Goal: Go to known website: Go to known website

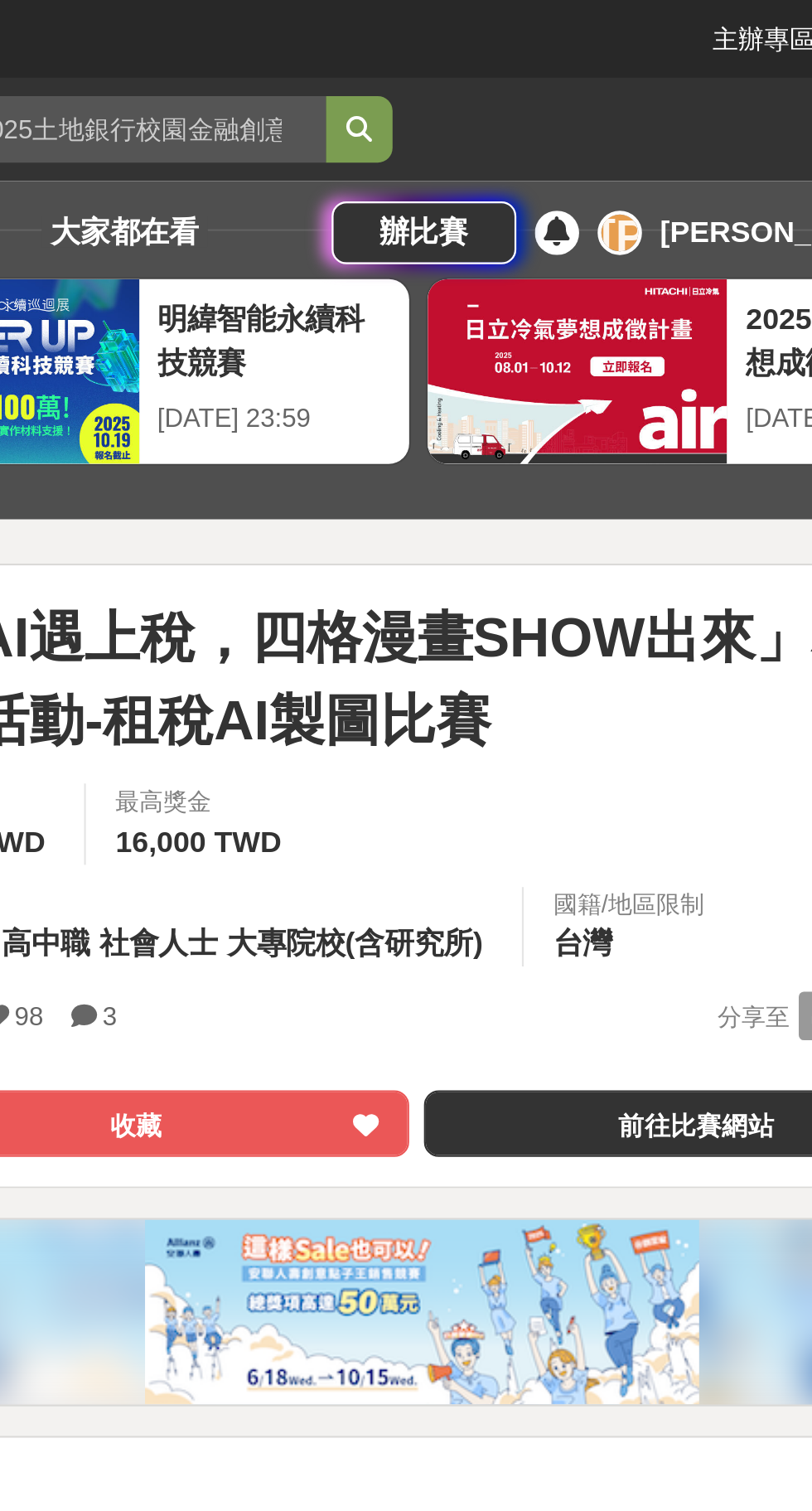
click at [655, 506] on link "前往比賽網站" at bounding box center [662, 504] width 244 height 30
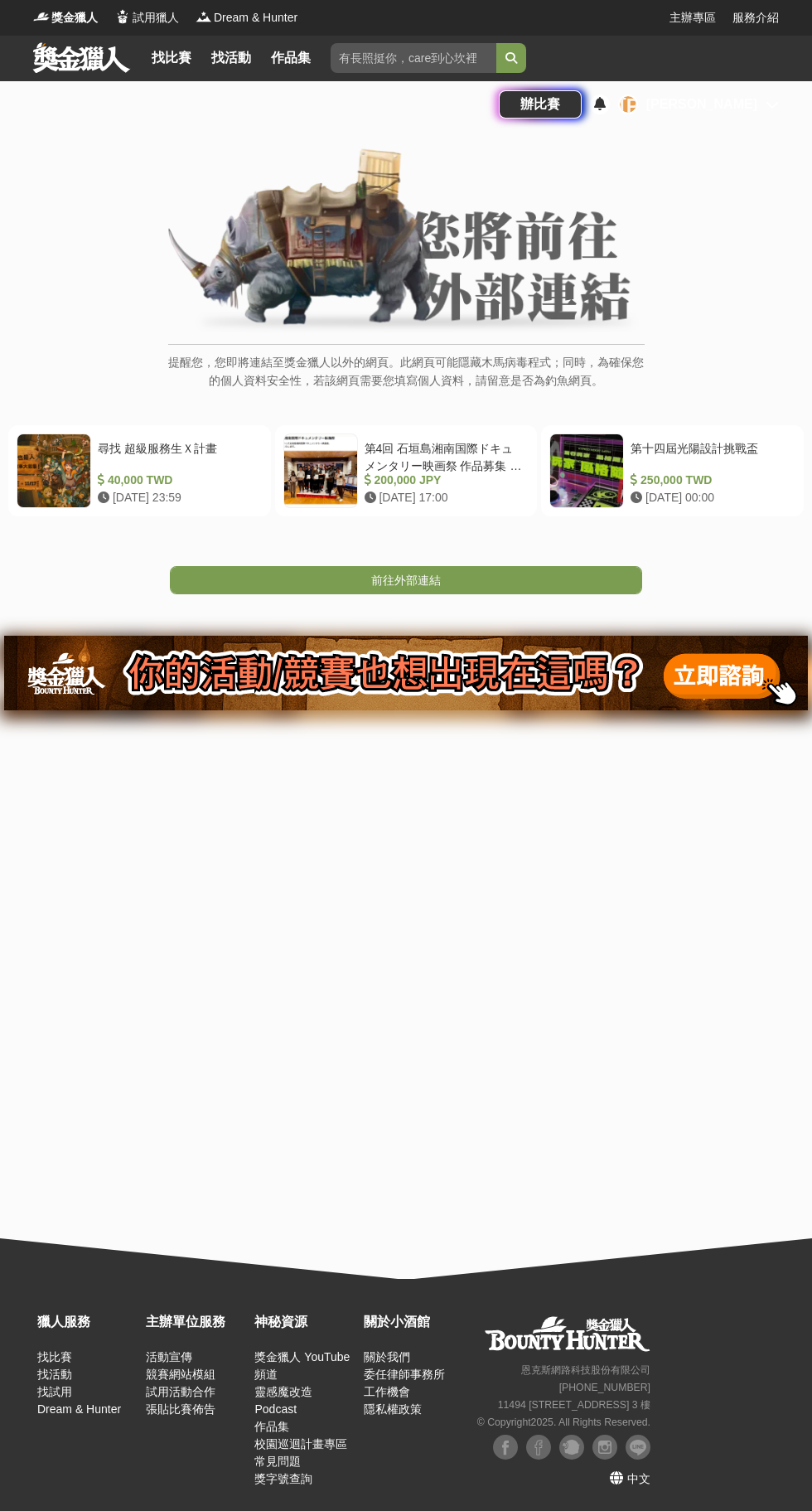
click at [546, 570] on link "前往外部連結" at bounding box center [405, 580] width 472 height 28
